Goal: Information Seeking & Learning: Learn about a topic

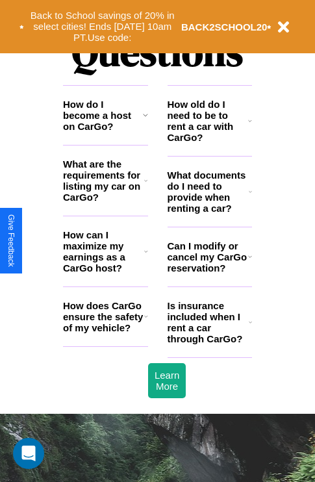
scroll to position [1574, 0]
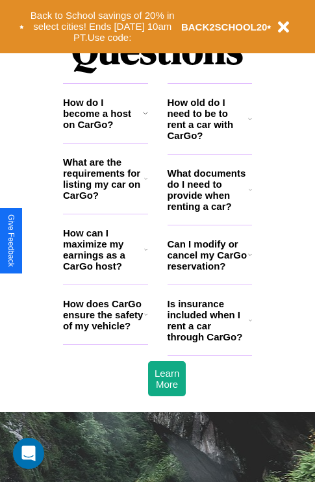
click at [209, 140] on h3 "How old do I need to be to rent a car with CarGo?" at bounding box center [208, 119] width 81 height 44
click at [209, 341] on h3 "Is insurance included when I rent a car through CarGo?" at bounding box center [208, 320] width 81 height 44
click at [105, 270] on h3 "How can I maximize my earnings as a CarGo host?" at bounding box center [103, 249] width 81 height 44
click at [209, 140] on h3 "How old do I need to be to rent a car with CarGo?" at bounding box center [208, 119] width 81 height 44
click at [146, 320] on icon at bounding box center [146, 314] width 4 height 10
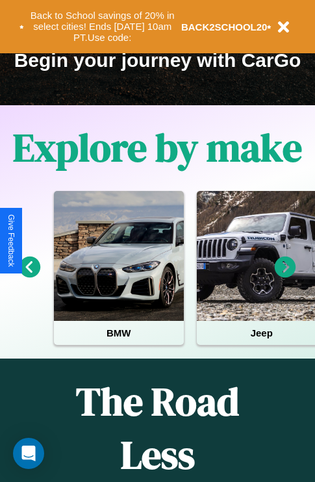
scroll to position [200, 0]
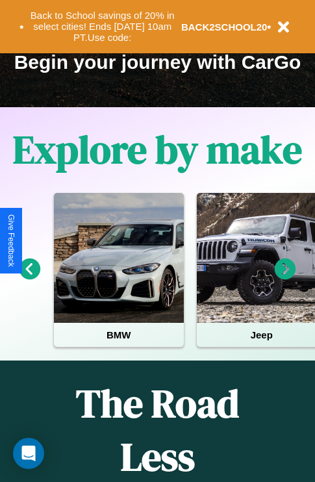
click at [29, 278] on icon at bounding box center [29, 269] width 21 height 21
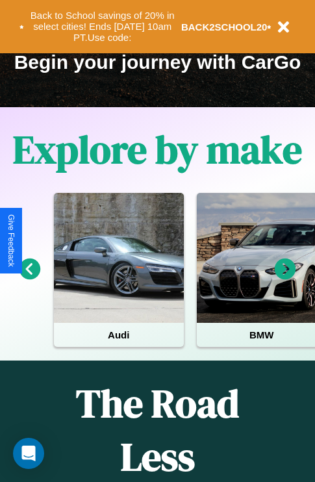
click at [285, 278] on icon at bounding box center [285, 269] width 21 height 21
